Goal: Register for event/course

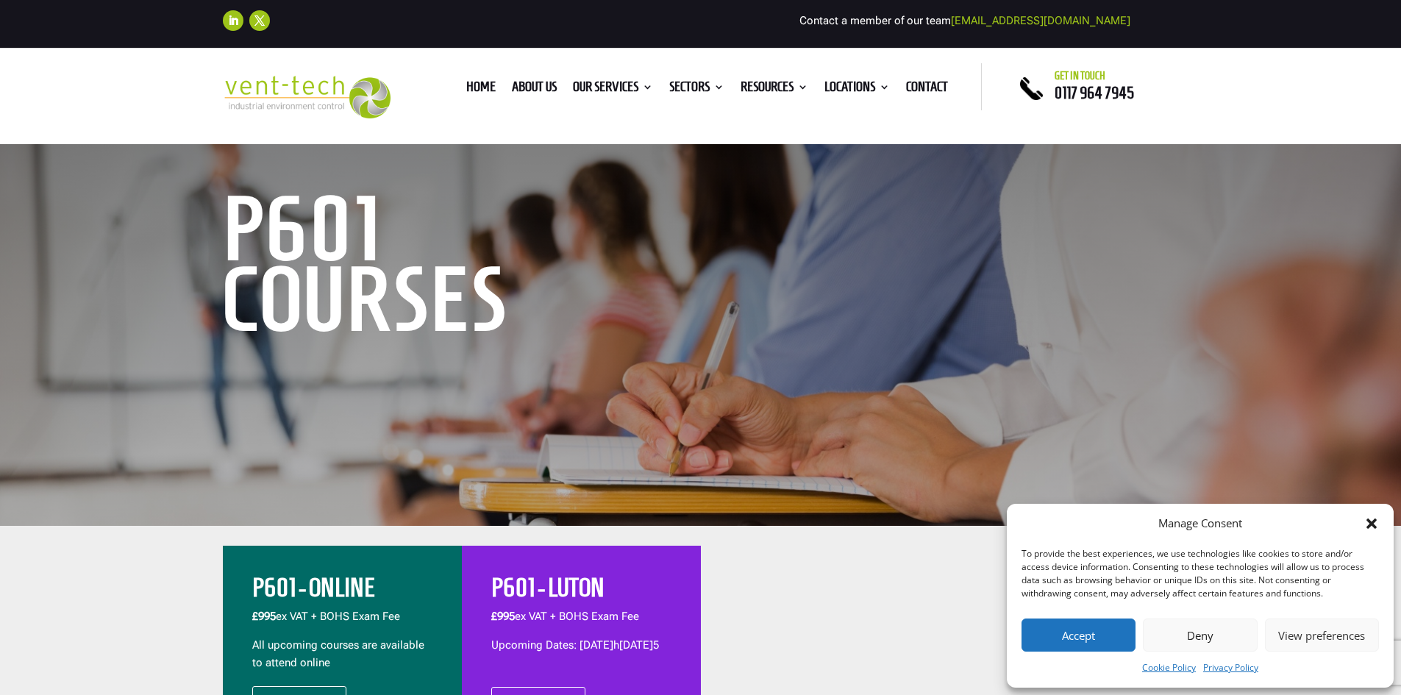
scroll to position [147, 0]
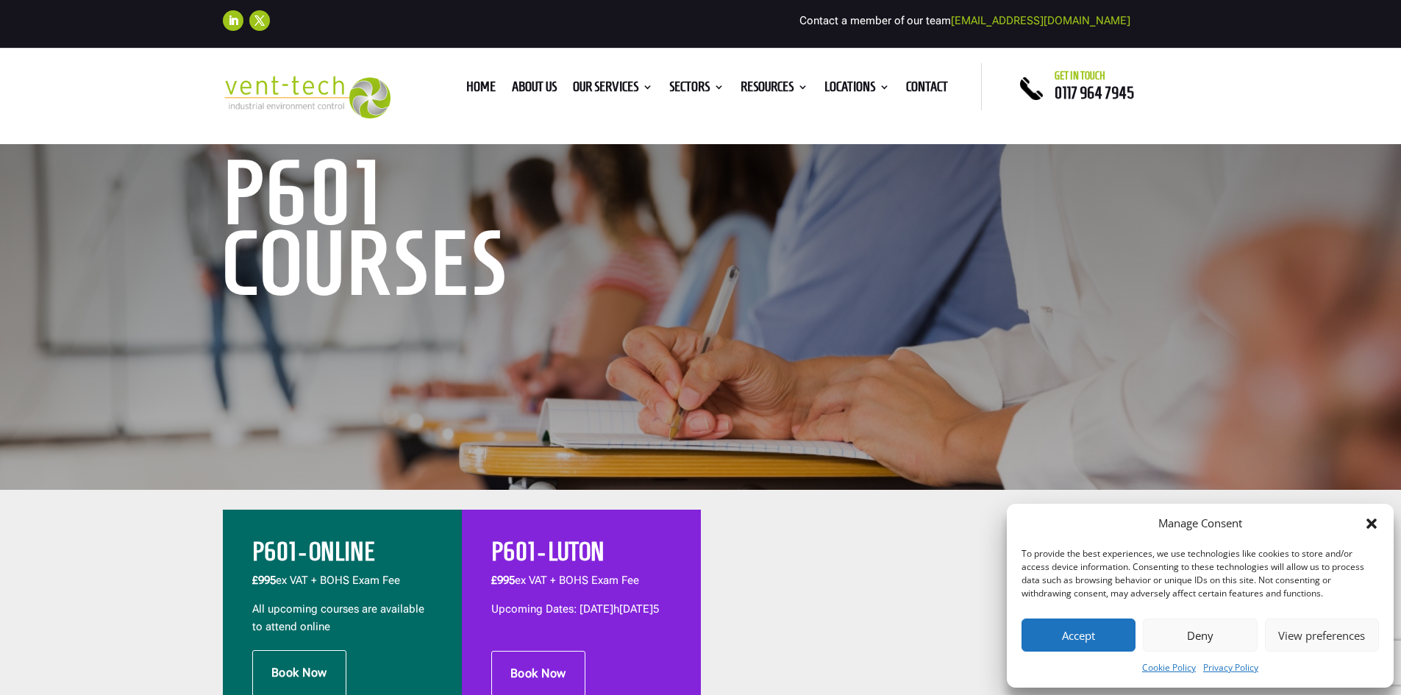
click at [1079, 623] on button "Accept" at bounding box center [1079, 635] width 114 height 33
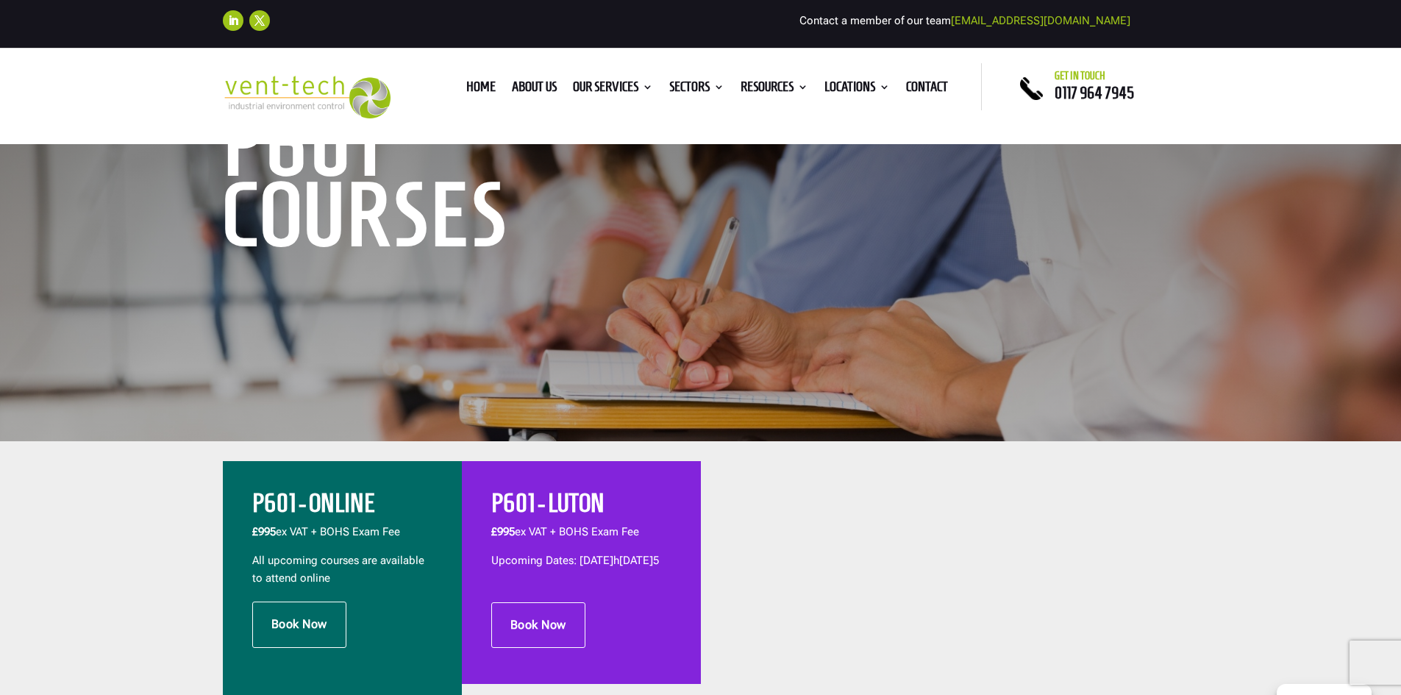
scroll to position [294, 0]
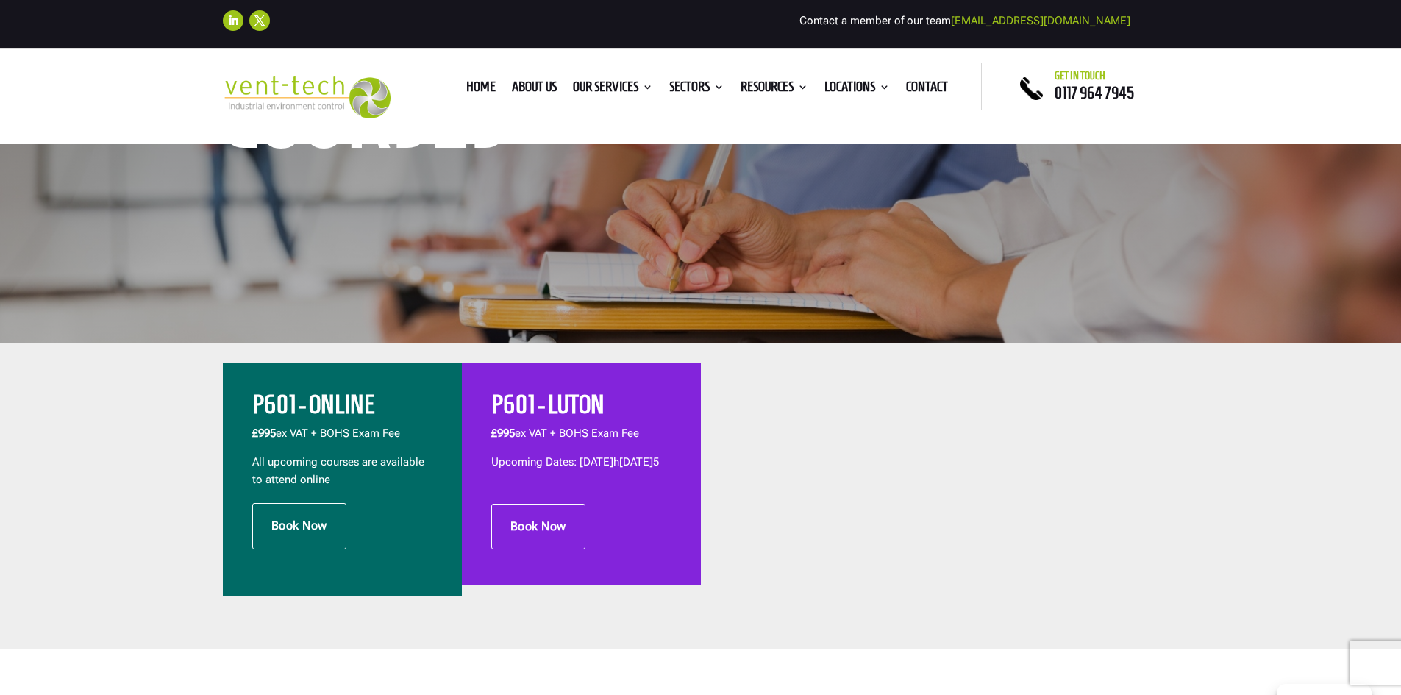
click at [360, 486] on p "All upcoming courses are available to attend online" at bounding box center [342, 471] width 180 height 35
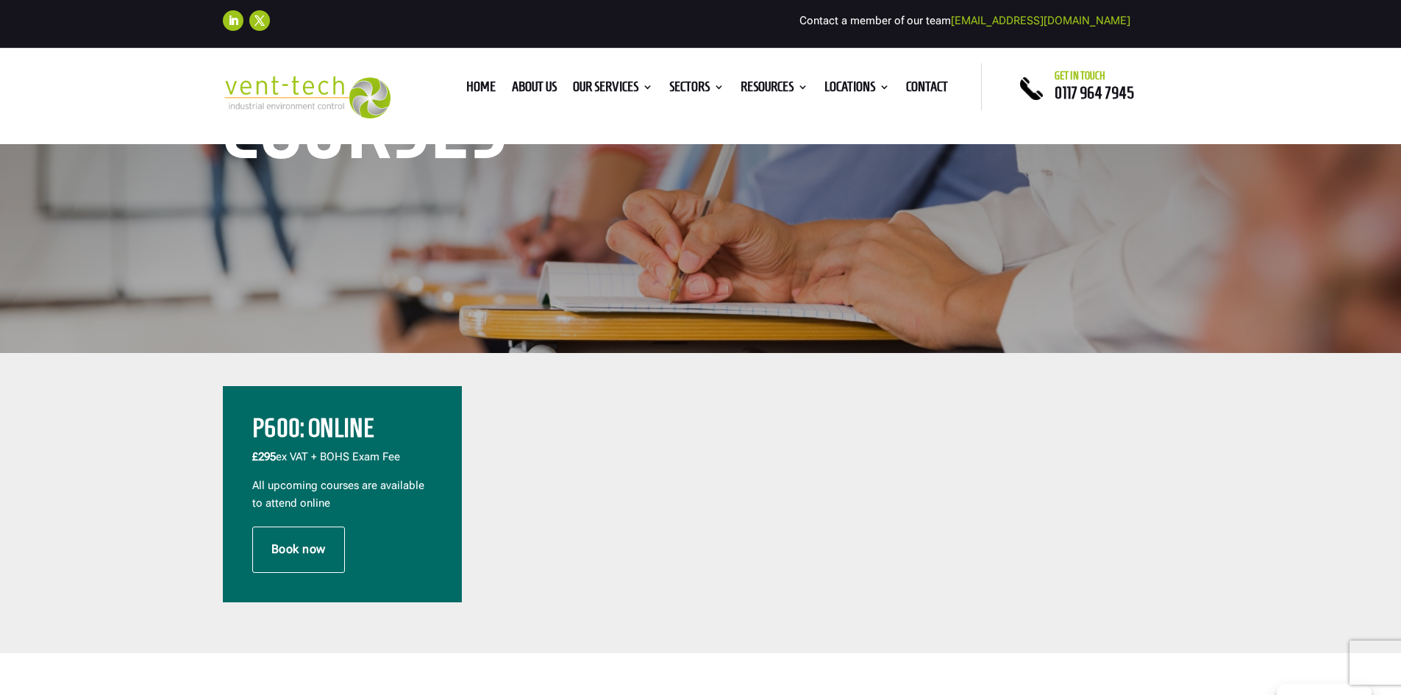
scroll to position [368, 0]
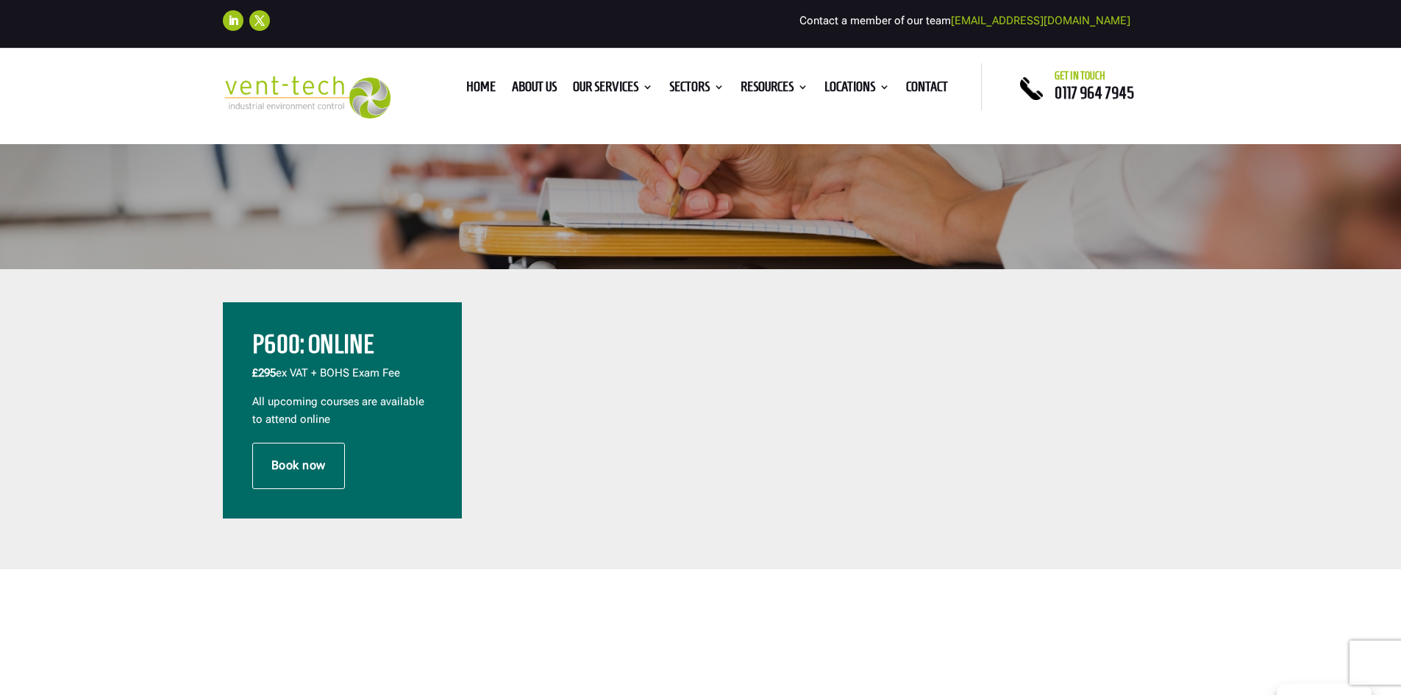
click at [358, 397] on p "All upcoming courses are available to attend online" at bounding box center [342, 410] width 180 height 35
